Goal: Information Seeking & Learning: Learn about a topic

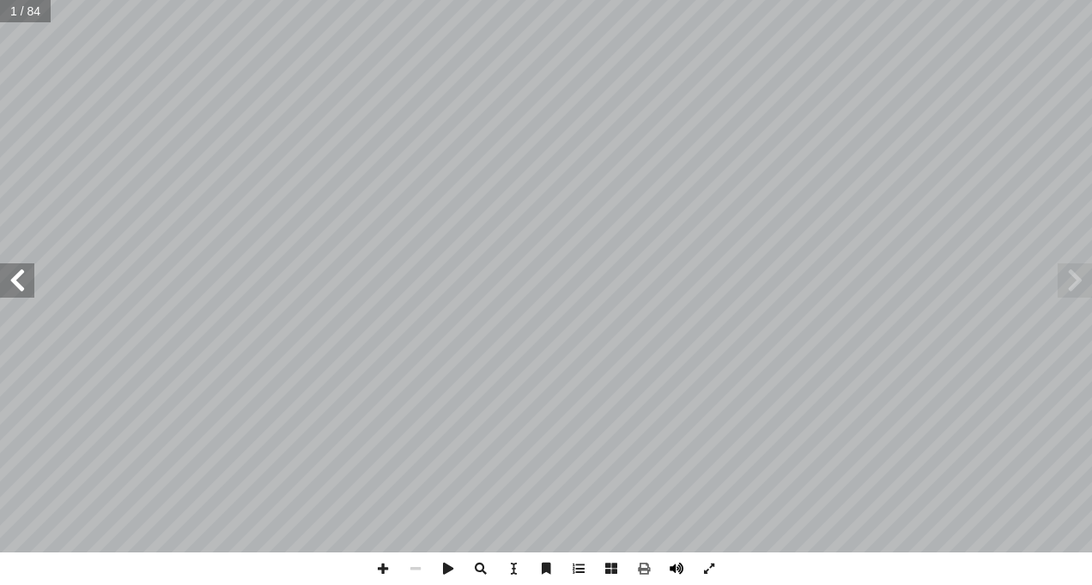
click at [672, 562] on span at bounding box center [676, 569] width 33 height 33
click at [16, 274] on span at bounding box center [17, 281] width 34 height 34
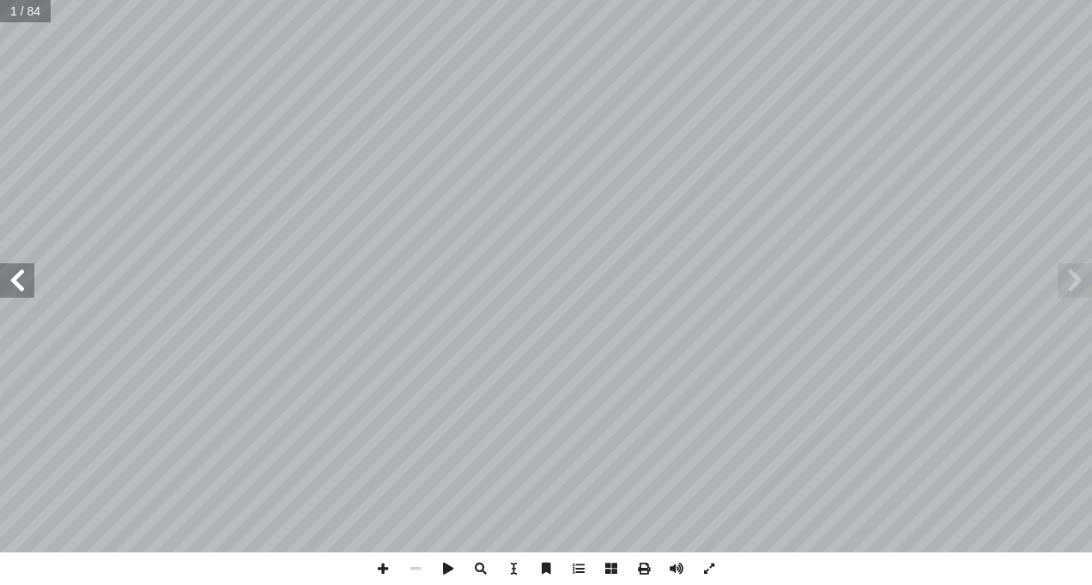
click at [16, 274] on span at bounding box center [17, 281] width 34 height 34
click at [13, 278] on span at bounding box center [17, 281] width 34 height 34
click at [12, 278] on span at bounding box center [17, 281] width 34 height 34
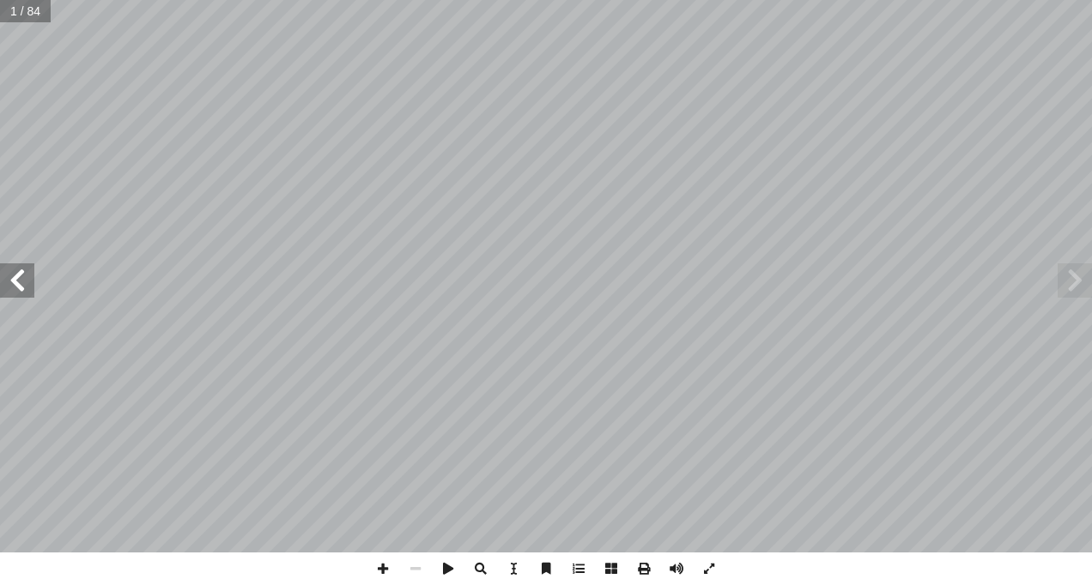
click at [12, 280] on span at bounding box center [17, 281] width 34 height 34
click at [13, 281] on span at bounding box center [17, 281] width 34 height 34
click at [15, 281] on span at bounding box center [17, 281] width 34 height 34
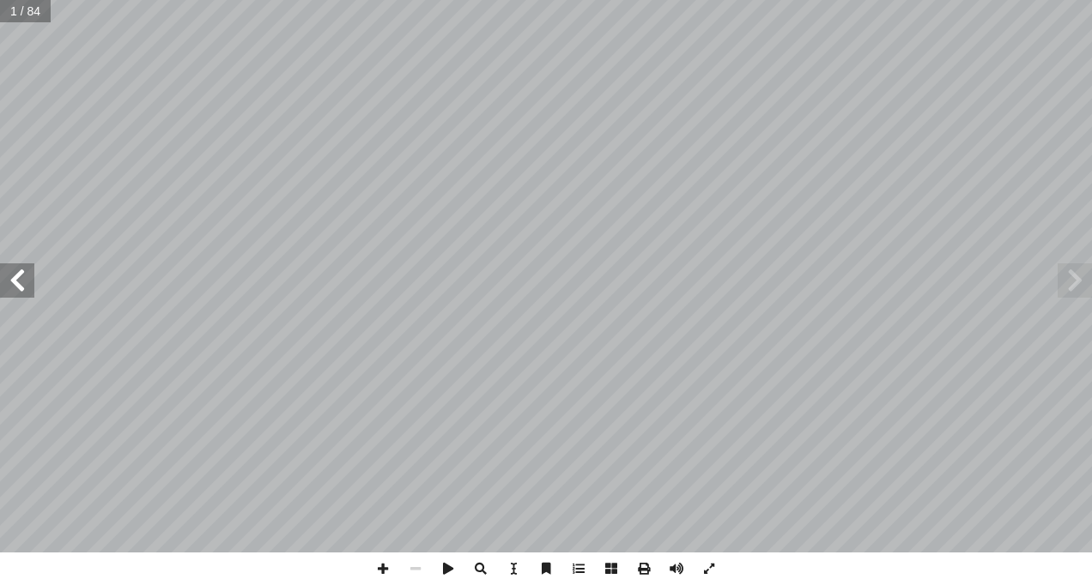
click at [15, 282] on span at bounding box center [17, 281] width 34 height 34
click at [27, 282] on span at bounding box center [17, 281] width 34 height 34
click at [385, 562] on span at bounding box center [383, 569] width 33 height 33
click at [509, 565] on div "1 ٤ : ُ جيب أ ا ِ ة َ بار ِ الع ِ ب ِ جان ِ ) ب ( َ ة َ شار ِ إ ا َ و ، ِ ة َ ح…" at bounding box center [546, 292] width 1092 height 585
click at [21, 280] on span at bounding box center [17, 281] width 34 height 34
